Goal: Communication & Community: Answer question/provide support

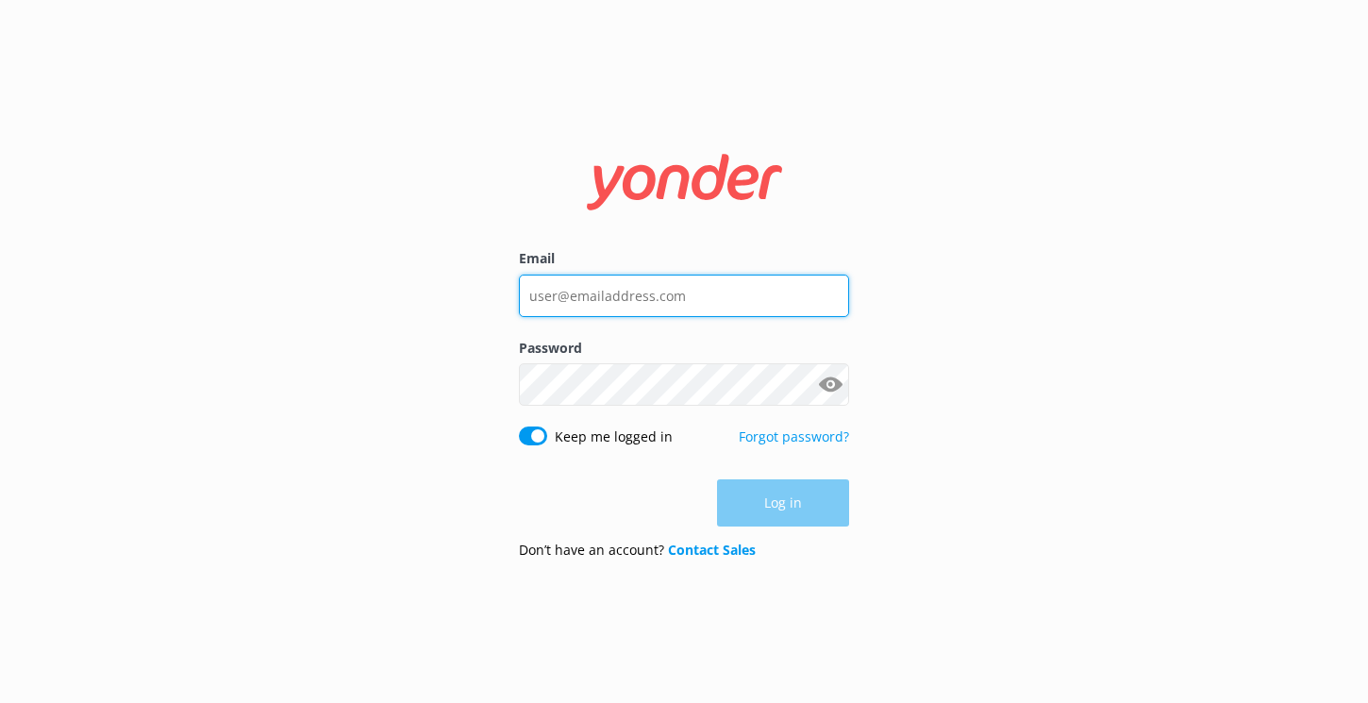
type input "[EMAIL_ADDRESS][DOMAIN_NAME]"
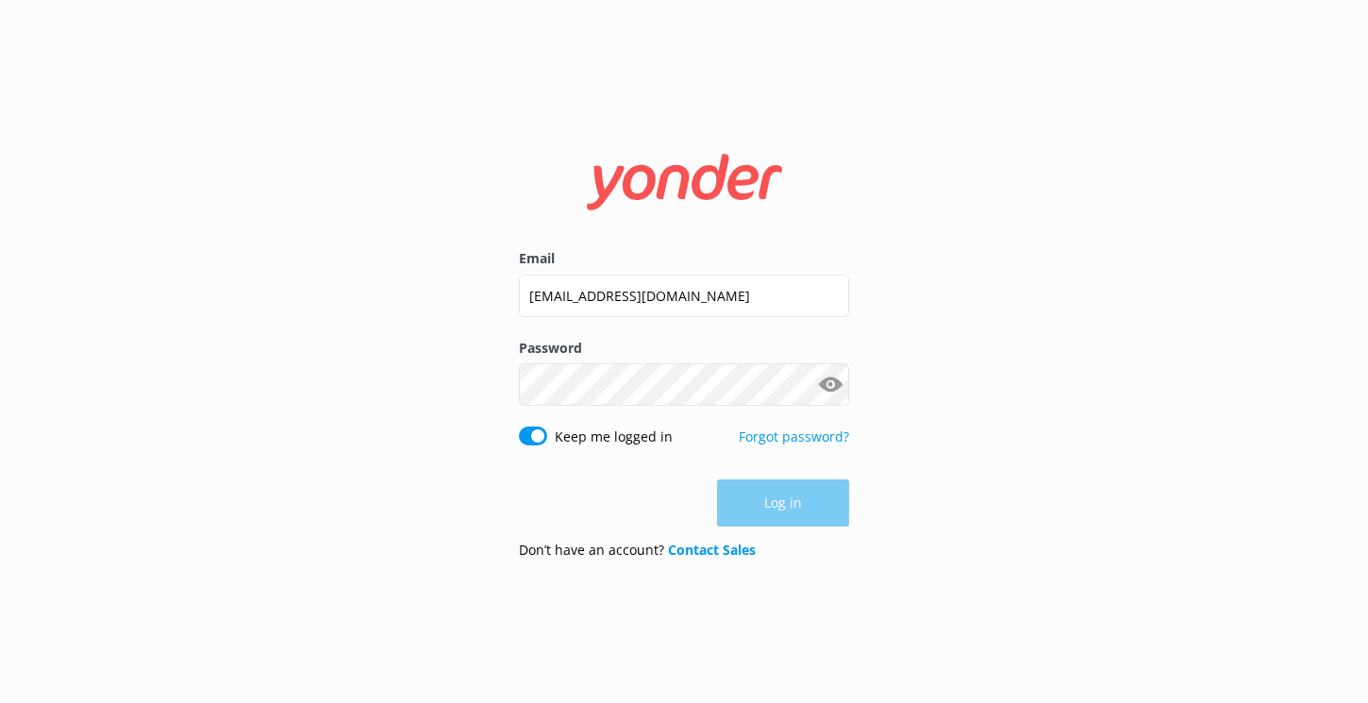
click at [699, 432] on div "Keep me logged in Forgot password?" at bounding box center [684, 446] width 330 height 40
click at [777, 490] on button "Log in" at bounding box center [783, 503] width 132 height 47
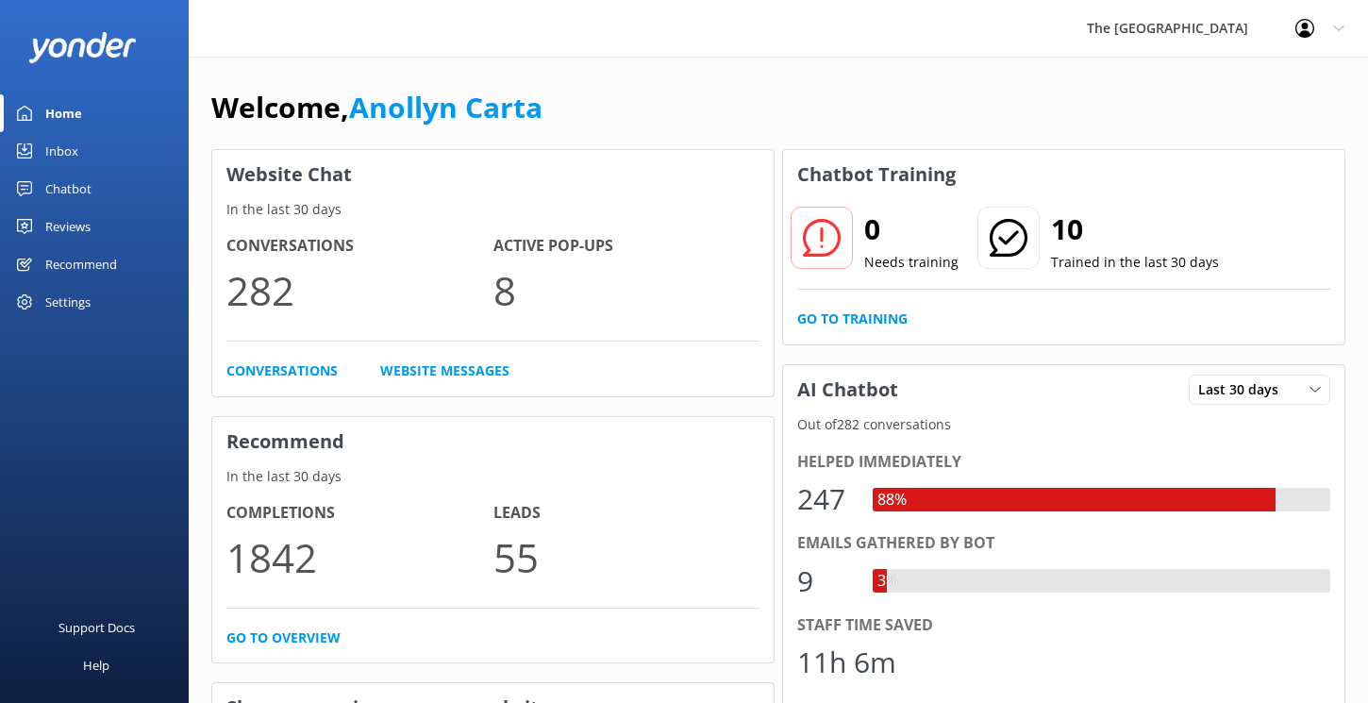
click at [76, 121] on div "Home" at bounding box center [63, 113] width 37 height 38
click at [75, 157] on div "Inbox" at bounding box center [61, 151] width 33 height 38
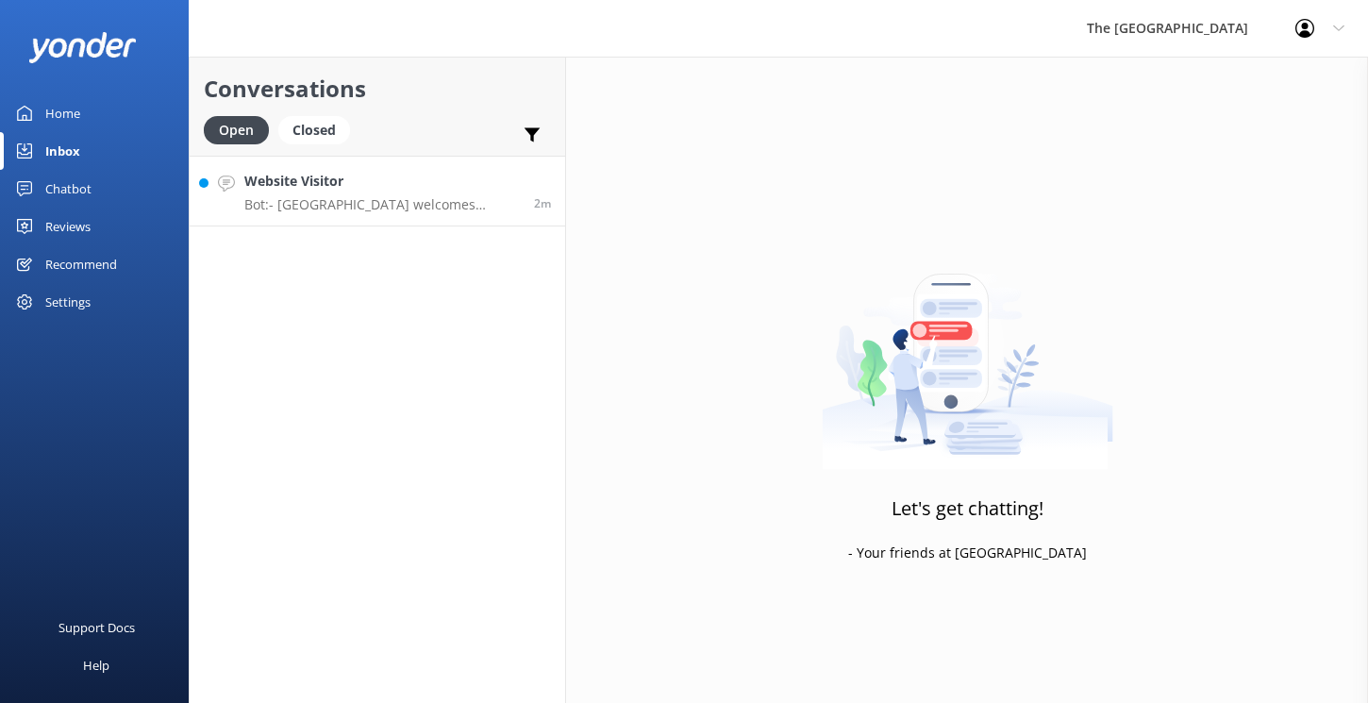
click at [313, 201] on p "Bot: - [GEOGRAPHIC_DATA] welcomes guests of all ages and is family-friendly. - …" at bounding box center [381, 204] width 275 height 17
